Goal: Find specific page/section

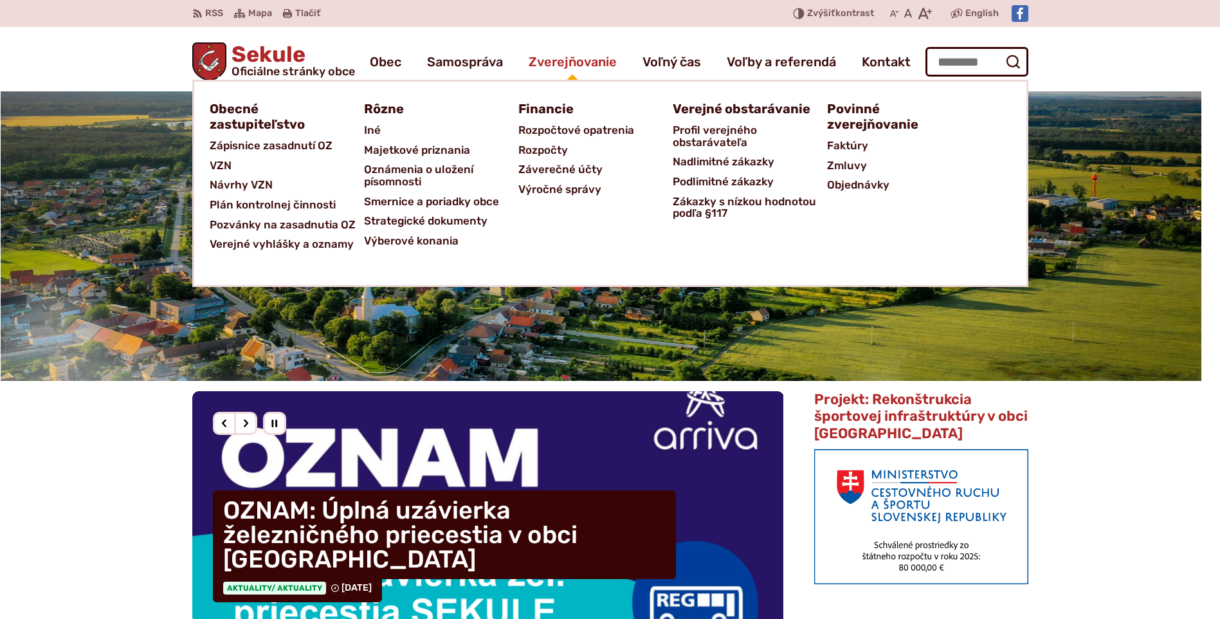
click at [583, 68] on span "Zverejňovanie" at bounding box center [573, 62] width 88 height 36
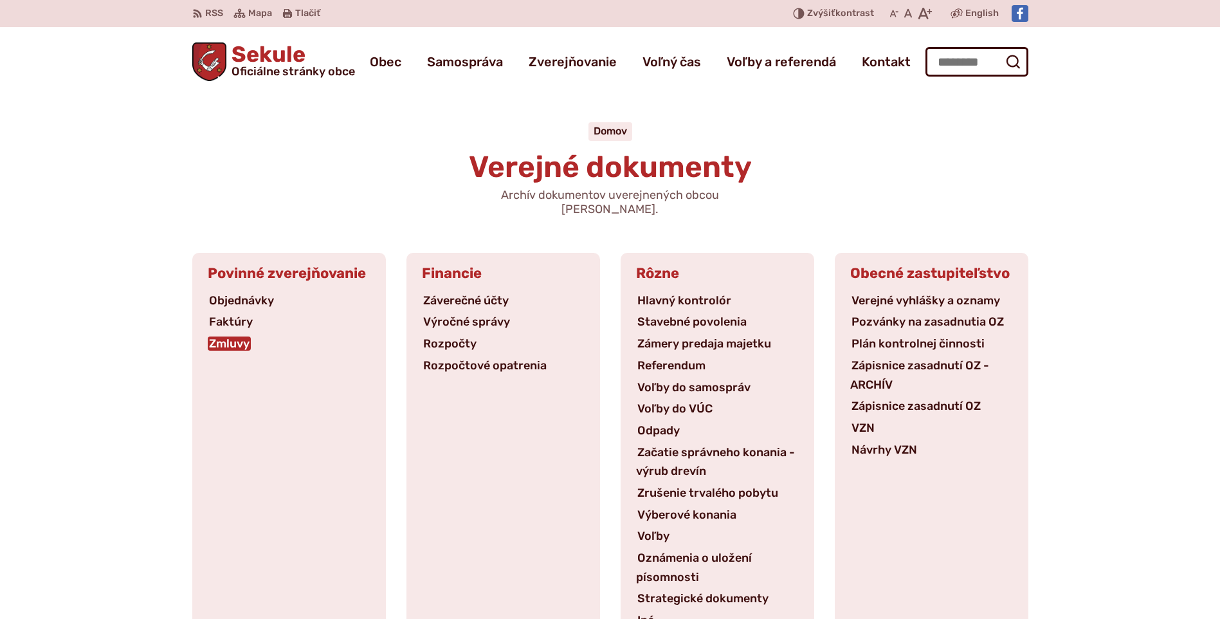
click at [217, 336] on link "Zmluvy" at bounding box center [229, 343] width 43 height 14
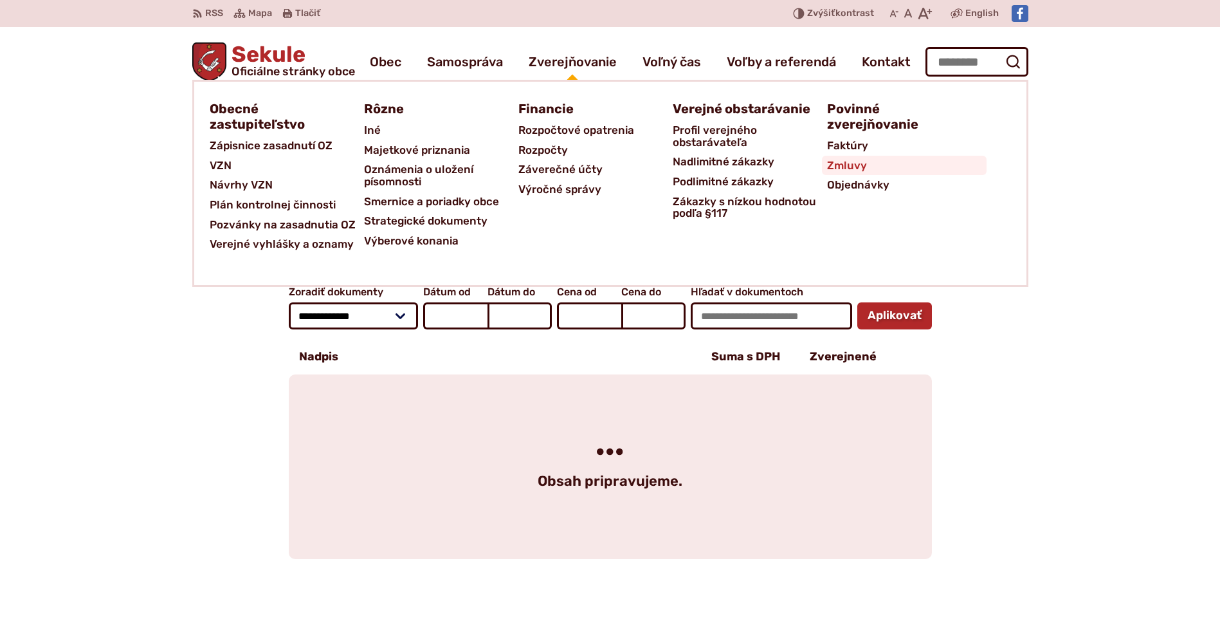
click at [855, 168] on span "Zmluvy" at bounding box center [847, 166] width 40 height 20
